Goal: Information Seeking & Learning: Learn about a topic

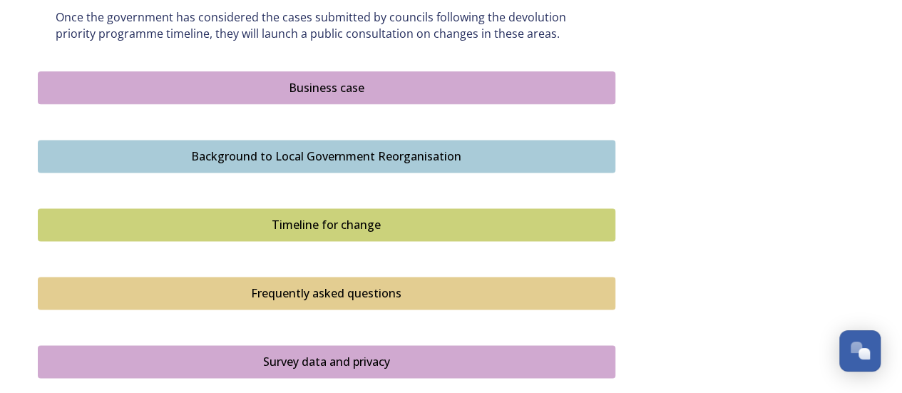
scroll to position [913, 0]
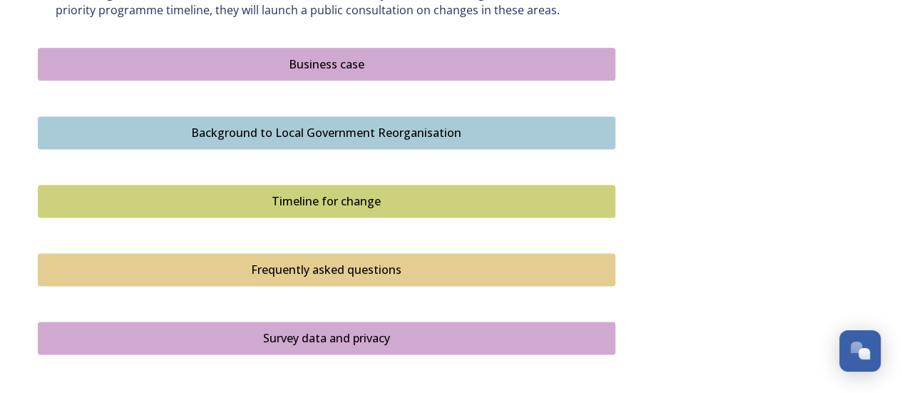
click at [491, 194] on div "Timeline for change" at bounding box center [327, 201] width 562 height 17
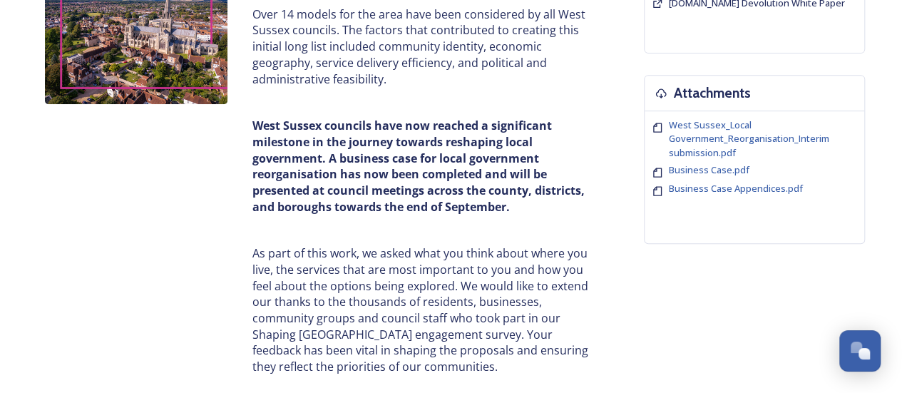
scroll to position [283, 0]
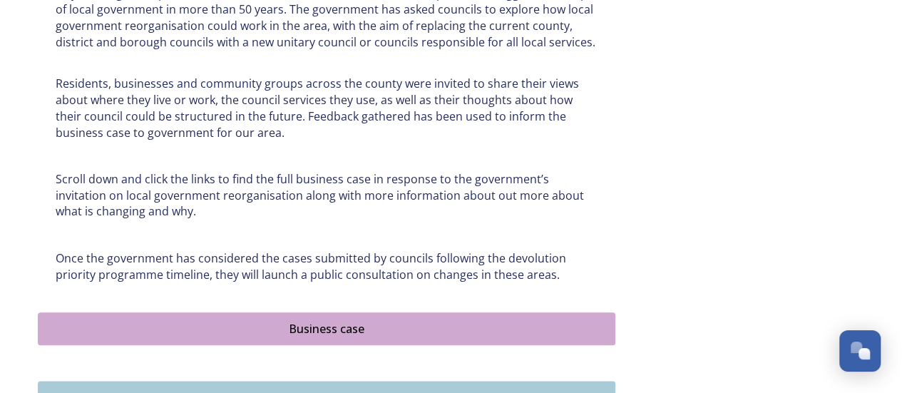
scroll to position [796, 0]
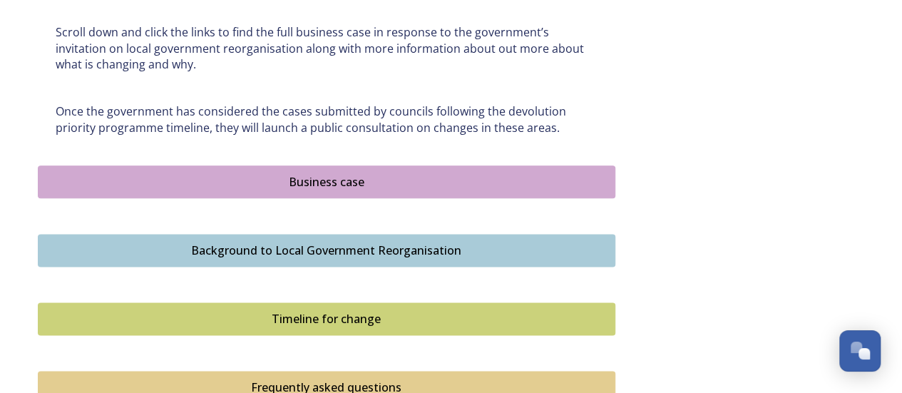
click at [349, 178] on div "Business case" at bounding box center [327, 181] width 562 height 17
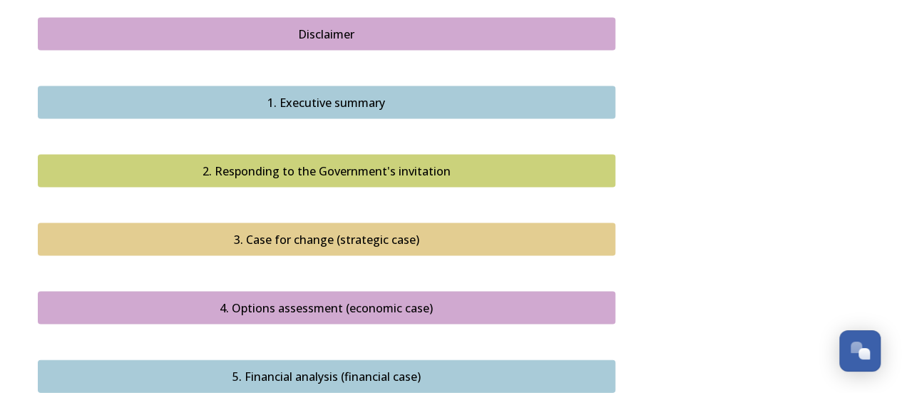
scroll to position [1347, 0]
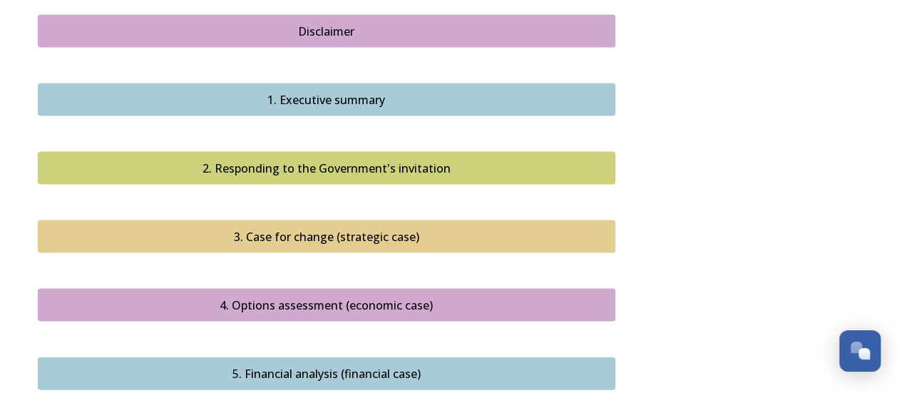
click at [268, 91] on div "1. Executive summary" at bounding box center [327, 99] width 562 height 17
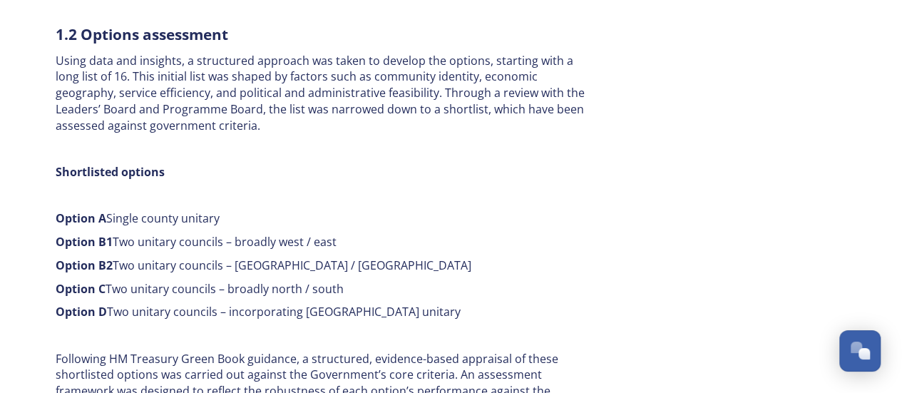
scroll to position [855, 0]
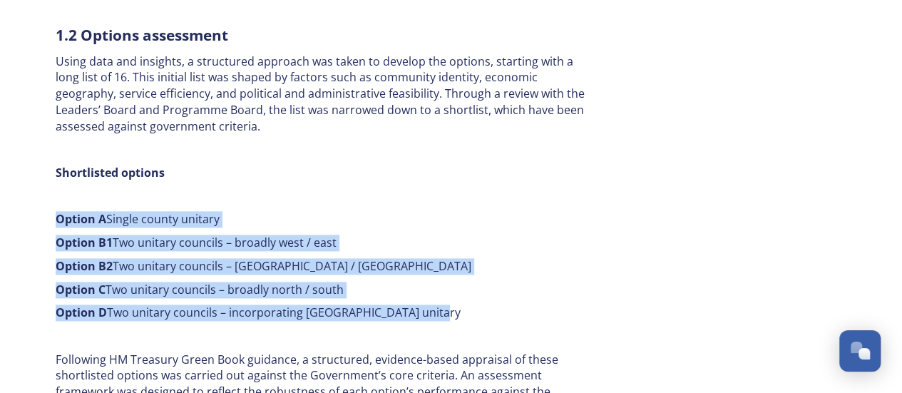
drag, startPoint x: 50, startPoint y: 201, endPoint x: 445, endPoint y: 297, distance: 406.6
copy div "Option A Single county unitary Option B1 Two unitary councils – broadly west / …"
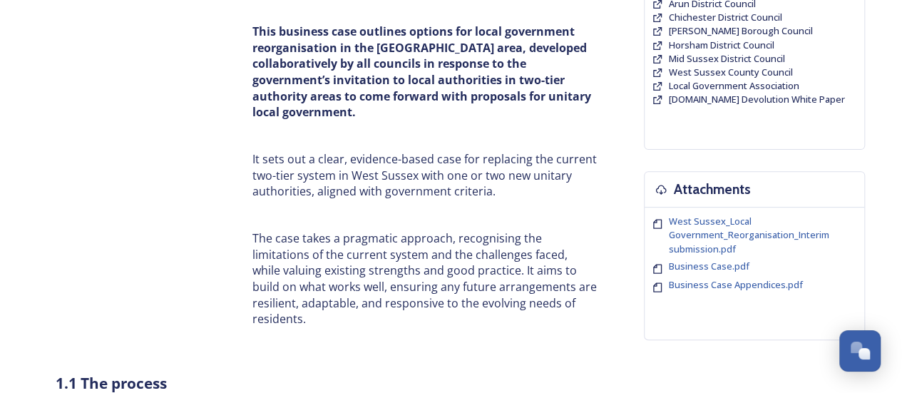
scroll to position [176, 0]
click at [694, 263] on span "Business Case.pdf" at bounding box center [709, 266] width 81 height 13
click at [489, 266] on p "The case takes a pragmatic approach, recognising the limitations of the current…" at bounding box center [424, 279] width 344 height 97
